Goal: Information Seeking & Learning: Learn about a topic

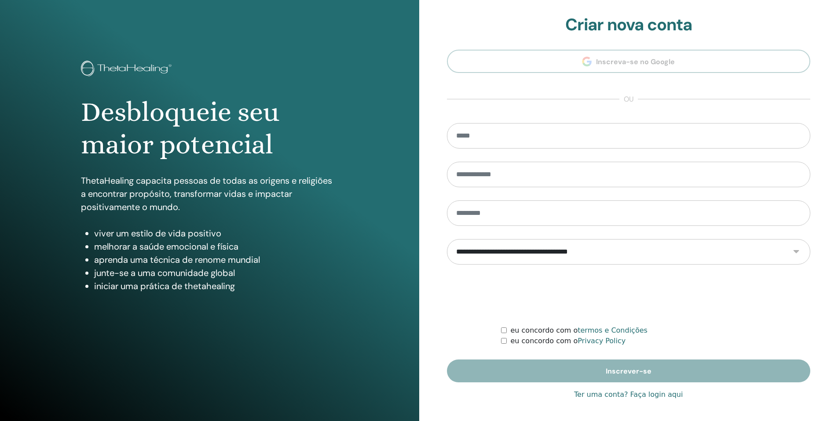
click at [653, 395] on link "Ter uma conta? Faça login aqui" at bounding box center [628, 395] width 109 height 11
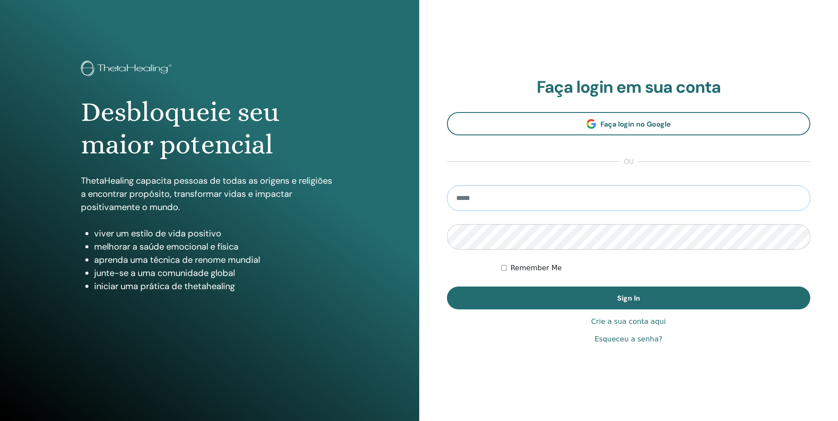
click at [485, 199] on input "email" at bounding box center [629, 198] width 364 height 25
type input "**********"
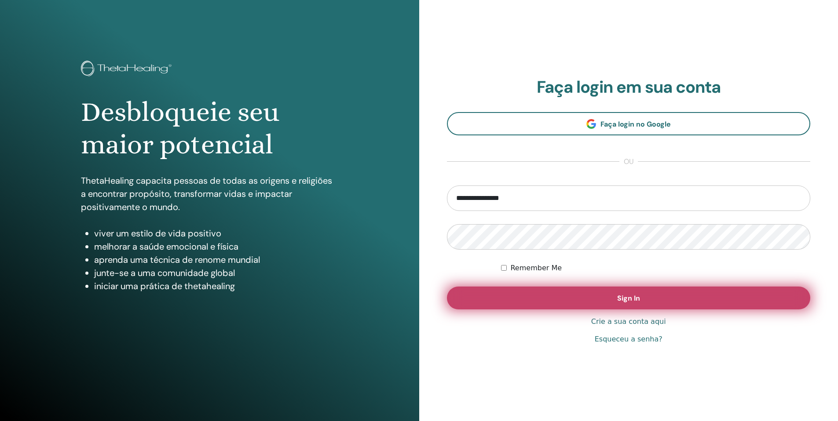
click at [601, 300] on button "Sign In" at bounding box center [629, 298] width 364 height 23
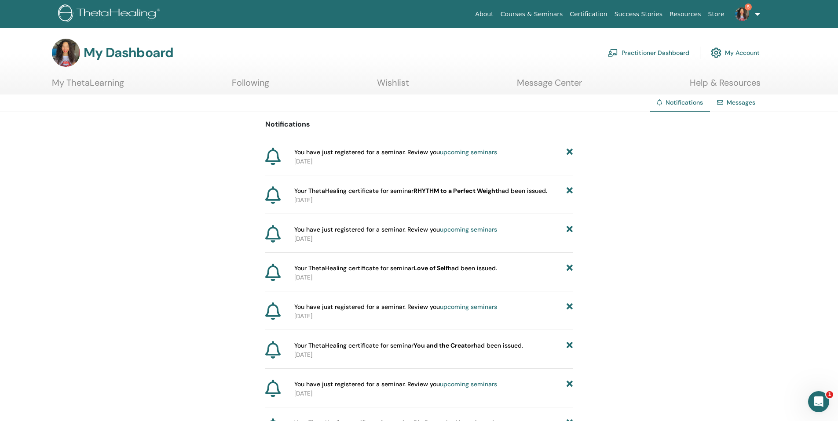
click at [119, 85] on link "My ThetaLearning" at bounding box center [88, 85] width 72 height 17
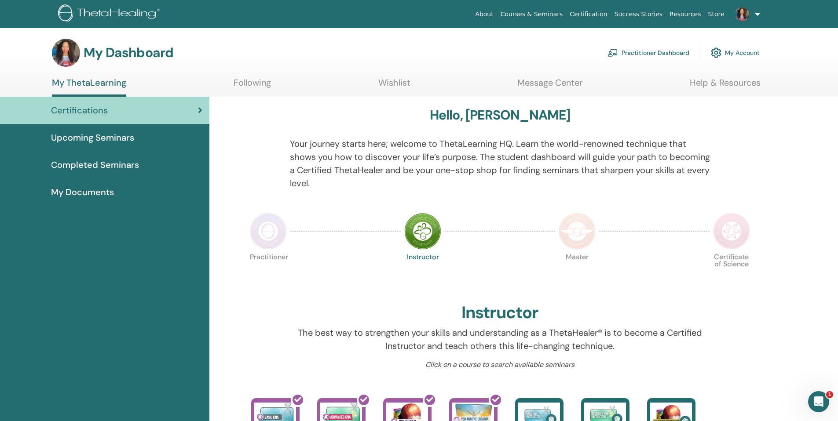
click at [104, 165] on span "Completed Seminars" at bounding box center [95, 164] width 88 height 13
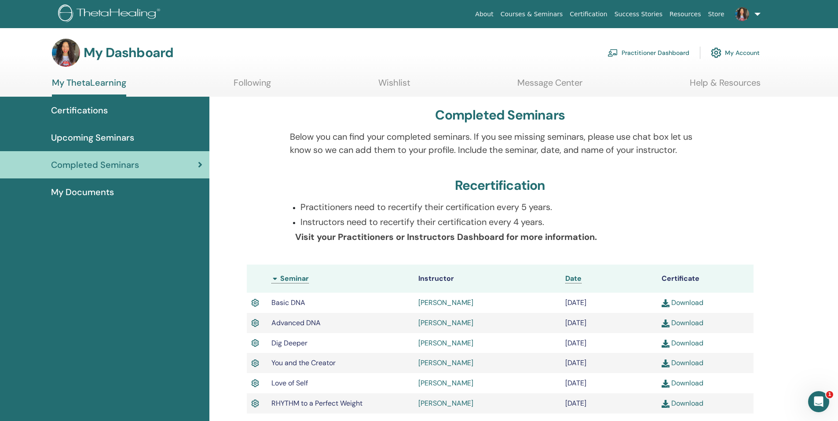
click at [642, 54] on link "Practitioner Dashboard" at bounding box center [648, 52] width 82 height 19
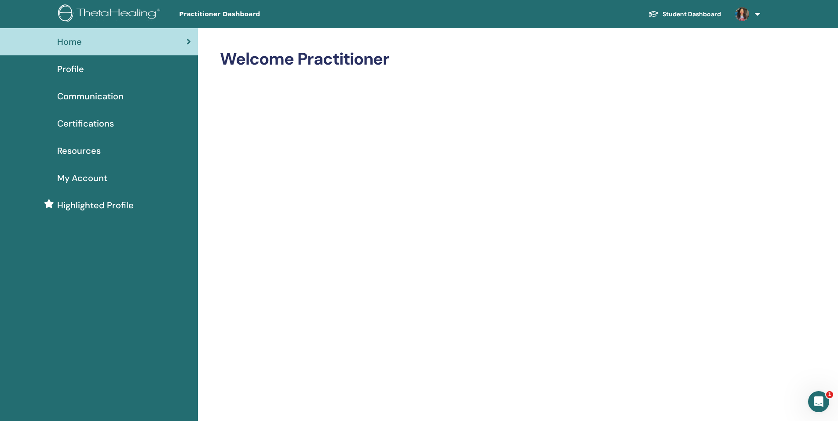
click at [73, 123] on span "Certifications" at bounding box center [85, 123] width 57 height 13
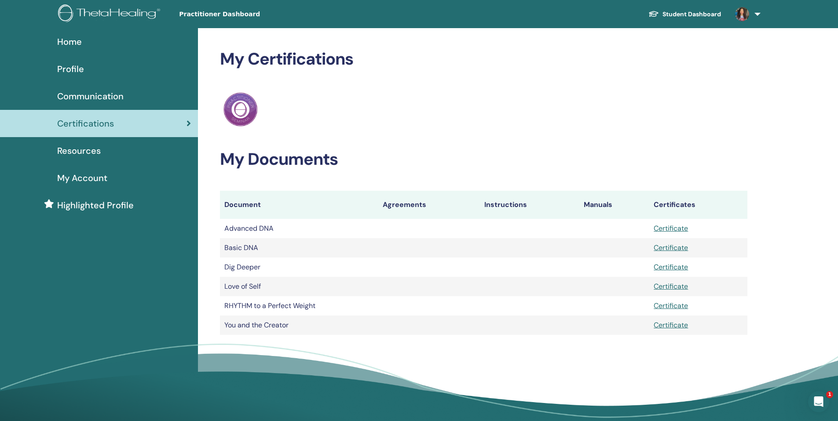
click at [69, 40] on span "Home" at bounding box center [69, 41] width 25 height 13
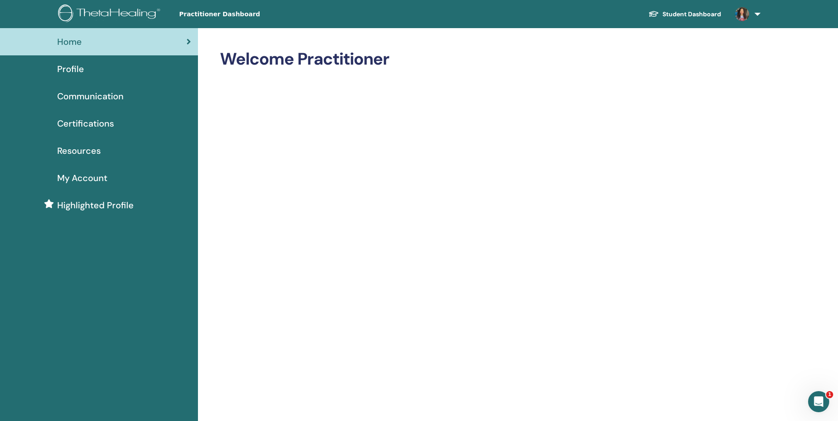
click at [693, 12] on link "Student Dashboard" at bounding box center [684, 14] width 87 height 16
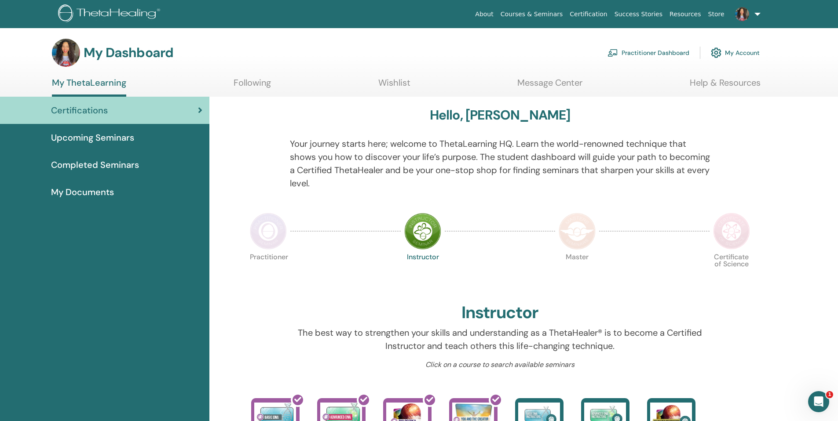
scroll to position [115, 0]
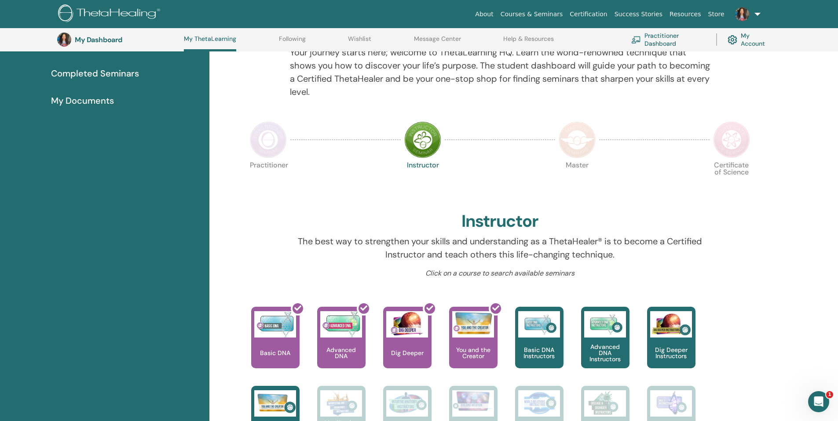
click at [263, 142] on img at bounding box center [268, 139] width 37 height 37
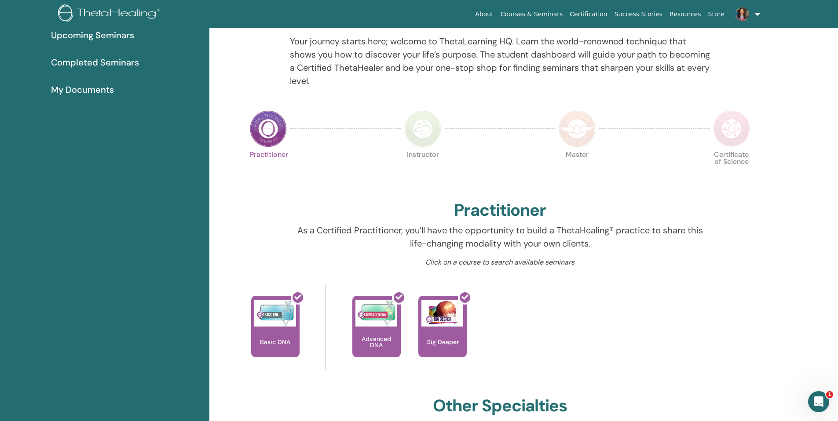
scroll to position [30, 0]
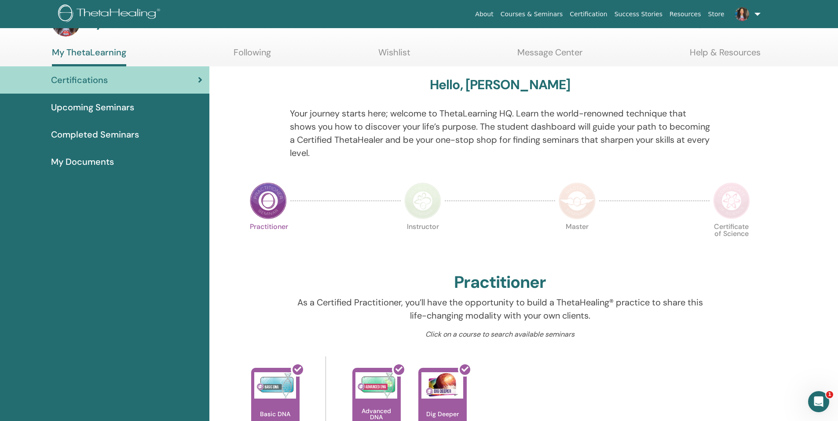
click at [422, 211] on img at bounding box center [422, 200] width 37 height 37
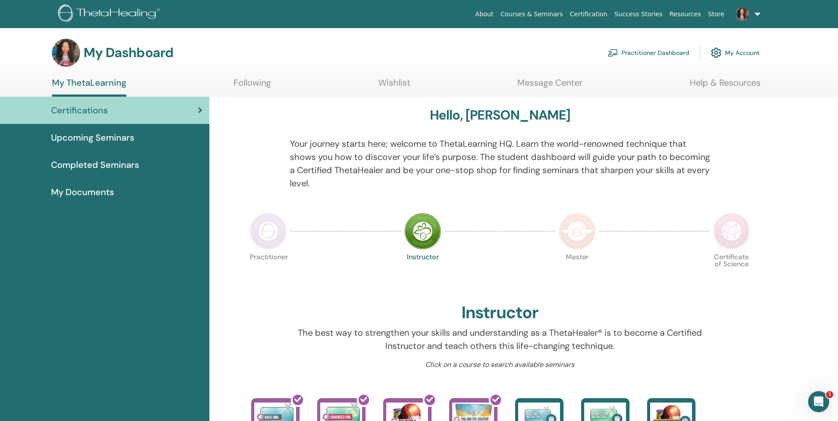
click at [92, 167] on span "Completed Seminars" at bounding box center [95, 164] width 88 height 13
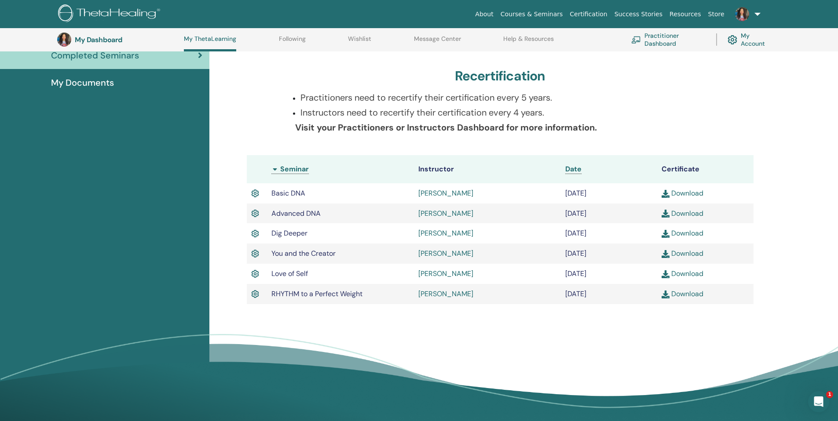
scroll to position [97, 0]
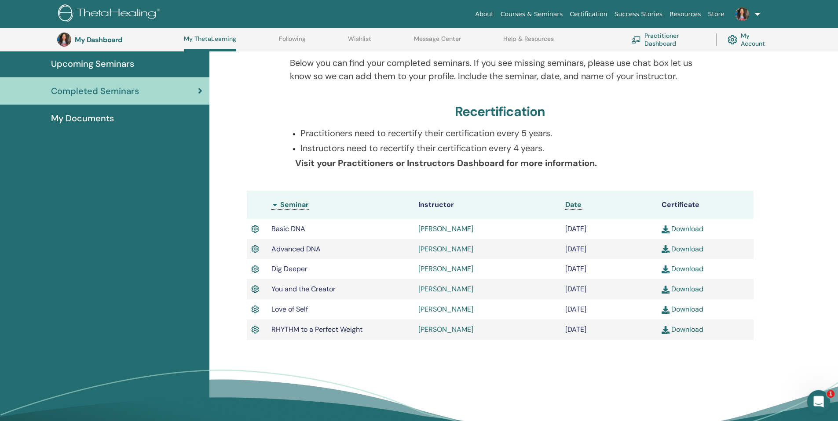
click at [818, 403] on icon "Abertura do Messenger da Intercom" at bounding box center [817, 400] width 15 height 15
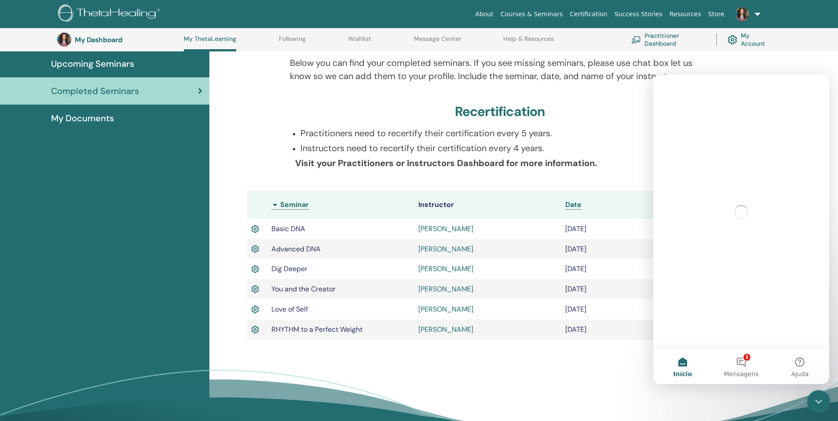
scroll to position [0, 0]
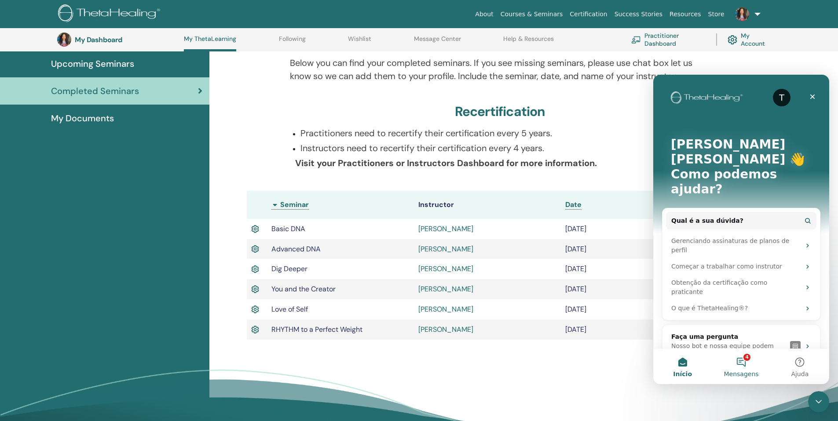
click at [740, 365] on button "4 Mensagens" at bounding box center [740, 366] width 58 height 35
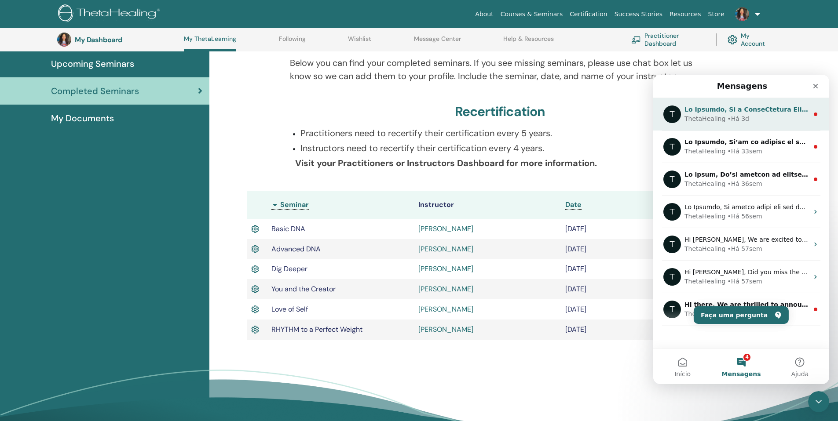
click at [742, 114] on div "• Há 3d" at bounding box center [738, 118] width 22 height 9
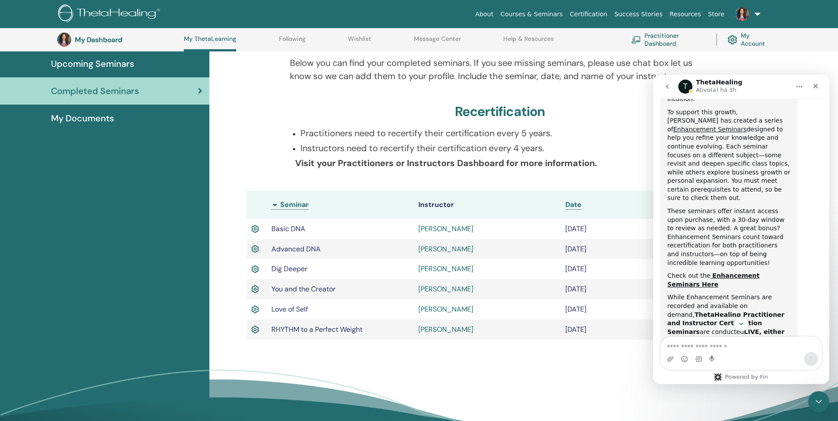
scroll to position [30, 0]
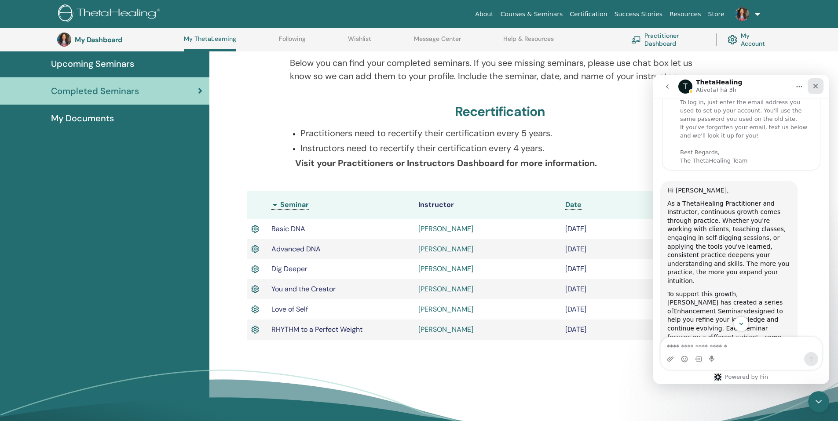
click at [818, 88] on icon "Fechar" at bounding box center [815, 86] width 7 height 7
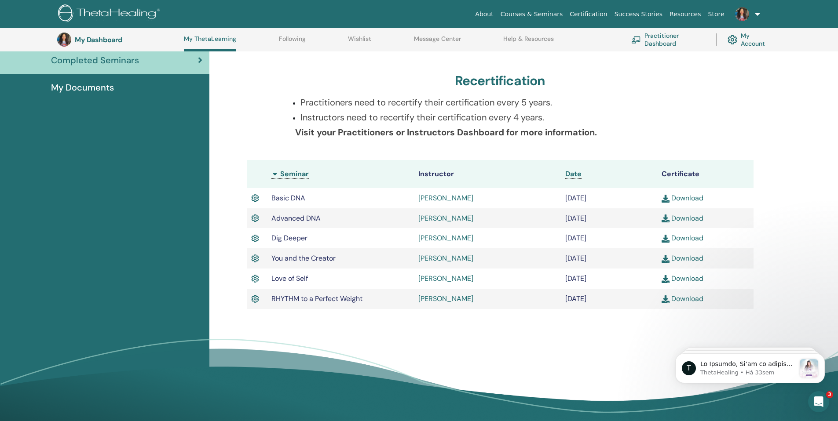
scroll to position [134, 0]
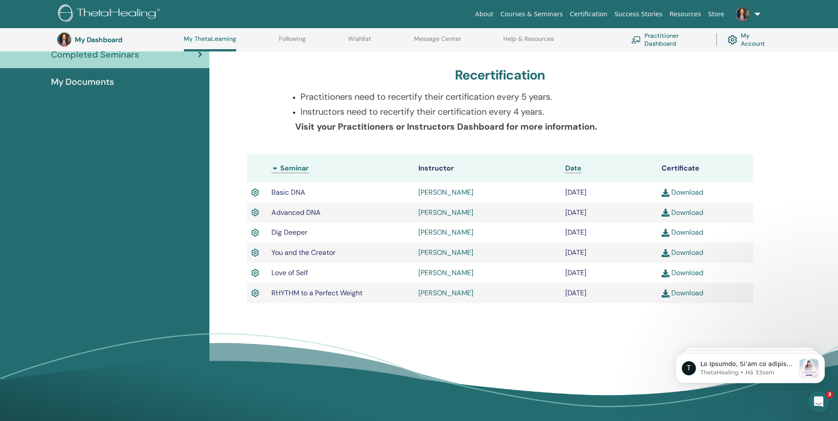
click at [820, 144] on div "Completed Seminars Below you can find your completed seminars. If you see missi…" at bounding box center [523, 203] width 628 height 435
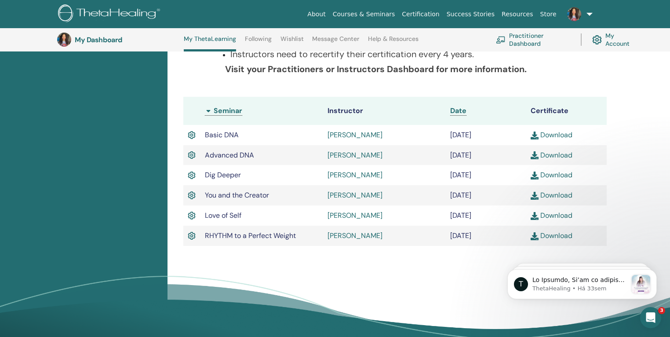
scroll to position [209, 0]
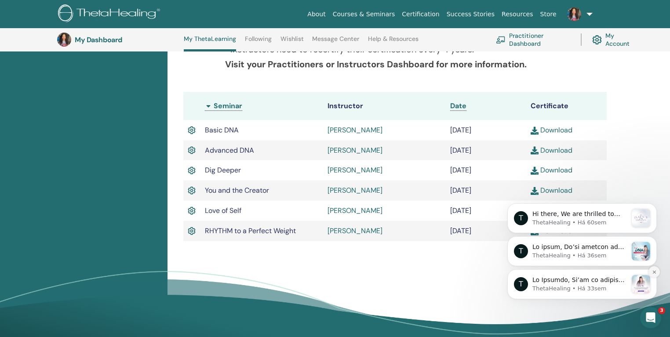
click at [654, 269] on icon "Dismiss notification" at bounding box center [654, 271] width 5 height 5
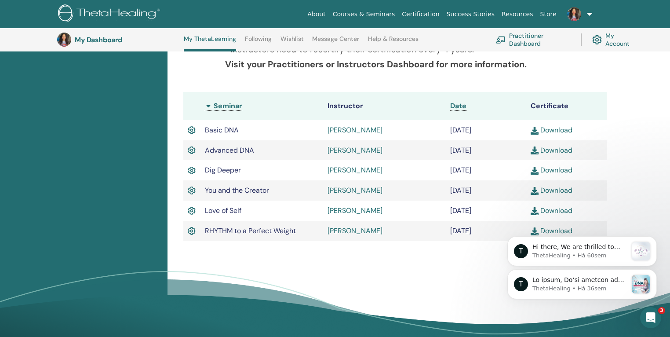
click at [654, 270] on icon "Dismiss notification" at bounding box center [654, 272] width 4 height 4
click at [654, 269] on icon "Dismiss notification" at bounding box center [654, 271] width 5 height 5
